Goal: Information Seeking & Learning: Learn about a topic

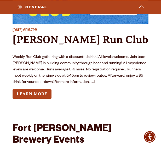
scroll to position [2563, 0]
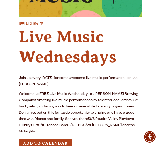
scroll to position [78, 0]
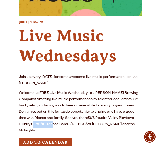
drag, startPoint x: 19, startPoint y: 124, endPoint x: 40, endPoint y: 126, distance: 21.0
click at [40, 126] on p "Welcome to FREE Live Music Wednesdays at Odell Brewing Company! Amazing live mu…" at bounding box center [80, 112] width 123 height 44
copy p "Tahosa Band"
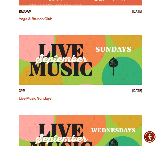
scroll to position [392, 0]
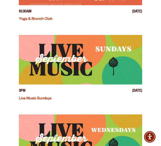
click at [81, 55] on img "View event details" at bounding box center [80, 60] width 123 height 50
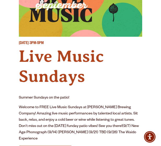
scroll to position [105, 0]
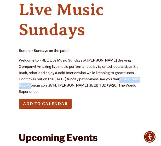
drag, startPoint x: 107, startPoint y: 79, endPoint x: 39, endPoint y: 84, distance: 68.7
click at [39, 84] on p "Welcome to FREE Live Music Sundays at Odell Brewing Company! Amazing live music…" at bounding box center [80, 77] width 123 height 38
copy p "New Age Phonograph"
